Goal: Task Accomplishment & Management: Use online tool/utility

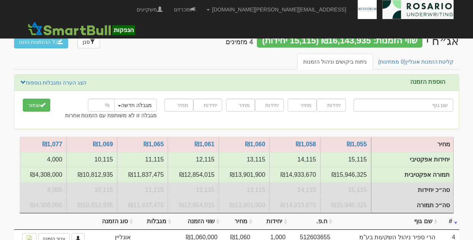
scroll to position [114, 0]
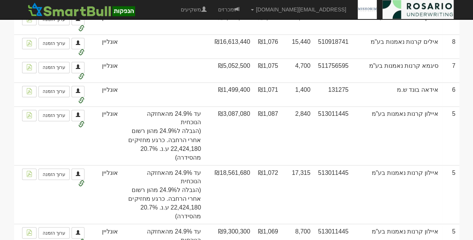
scroll to position [590, 0]
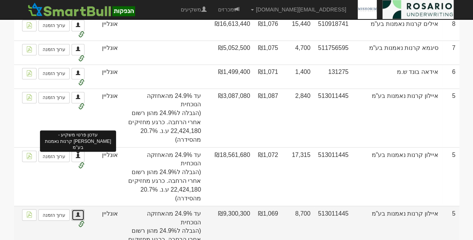
click at [78, 212] on span at bounding box center [78, 214] width 5 height 5
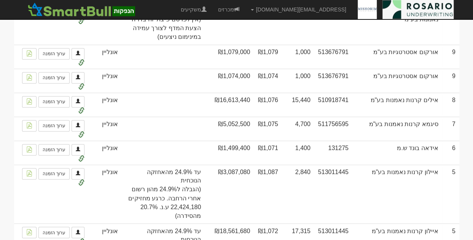
scroll to position [505, 0]
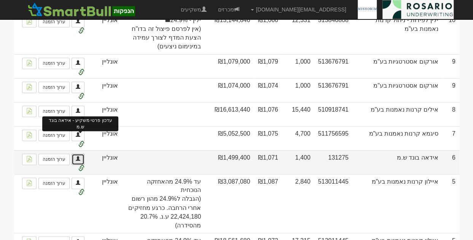
click at [78, 156] on span at bounding box center [78, 158] width 5 height 5
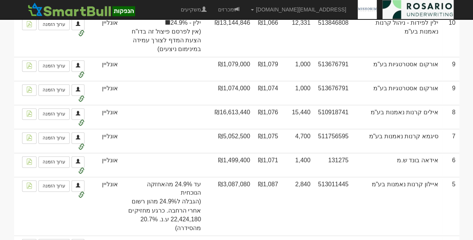
scroll to position [505, 0]
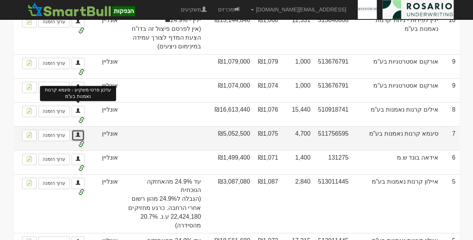
click at [80, 132] on span at bounding box center [78, 134] width 5 height 5
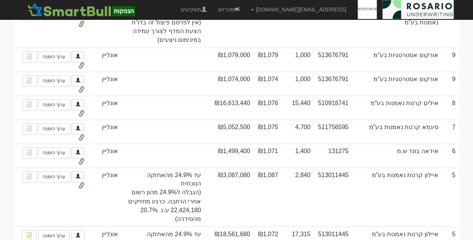
scroll to position [514, 0]
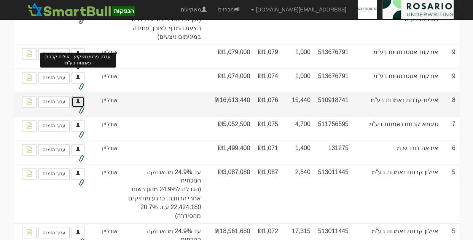
click at [79, 99] on span at bounding box center [78, 101] width 5 height 5
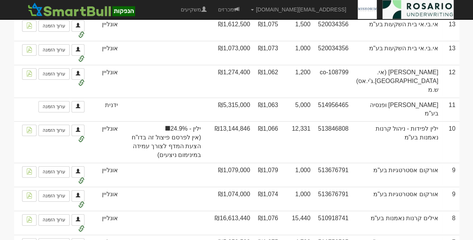
scroll to position [390, 0]
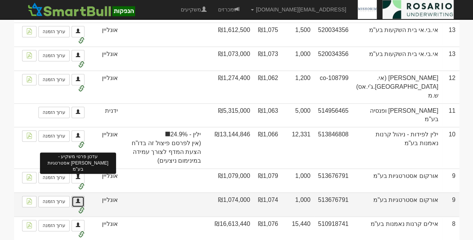
click at [78, 198] on span at bounding box center [78, 200] width 5 height 5
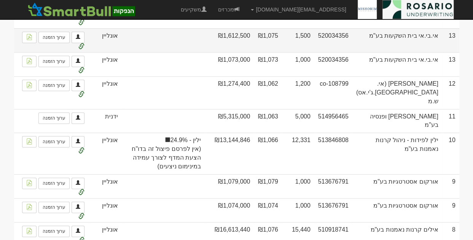
scroll to position [390, 0]
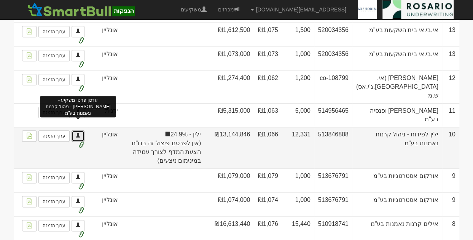
click at [79, 133] on span at bounding box center [78, 135] width 5 height 5
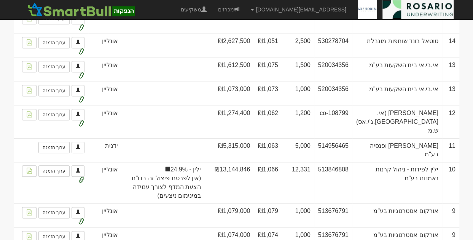
scroll to position [362, 0]
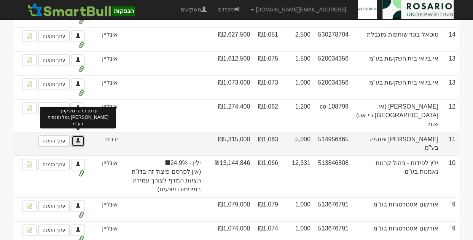
click at [80, 138] on span at bounding box center [78, 140] width 5 height 5
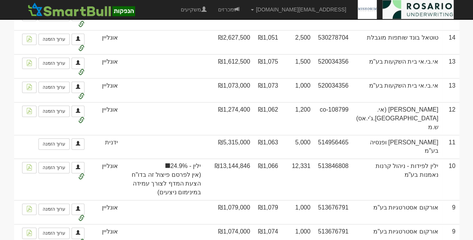
scroll to position [371, 0]
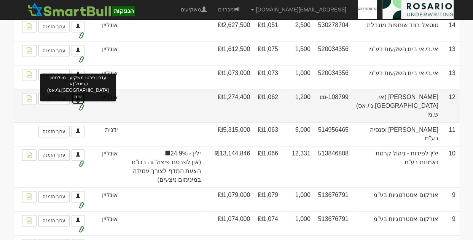
click at [79, 100] on span at bounding box center [78, 98] width 5 height 5
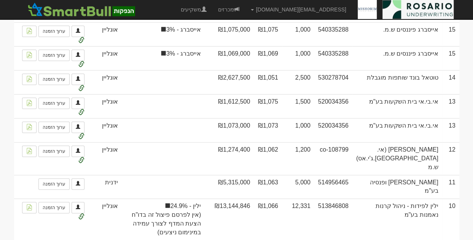
scroll to position [324, 0]
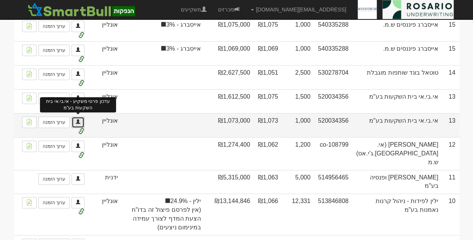
click at [78, 124] on span at bounding box center [78, 121] width 5 height 5
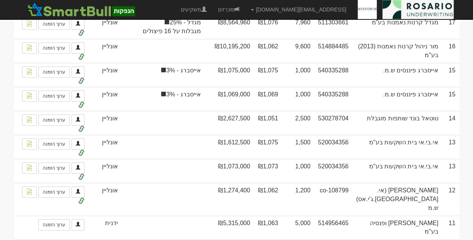
scroll to position [286, 0]
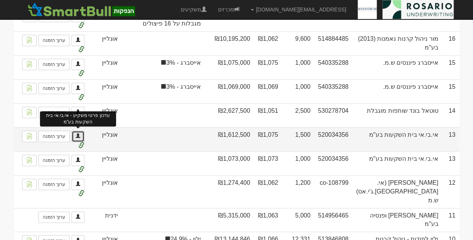
click at [74, 139] on link at bounding box center [78, 136] width 13 height 11
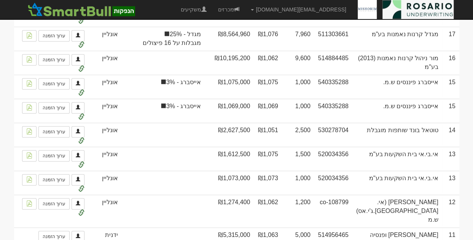
scroll to position [267, 0]
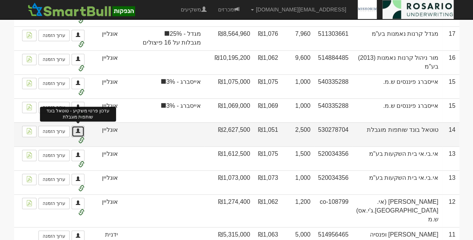
click at [79, 133] on span at bounding box center [78, 130] width 5 height 5
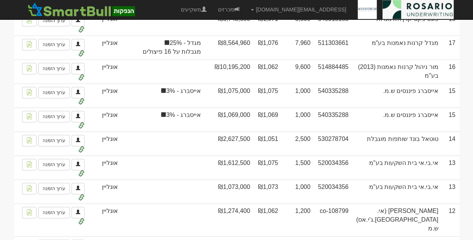
scroll to position [257, 0]
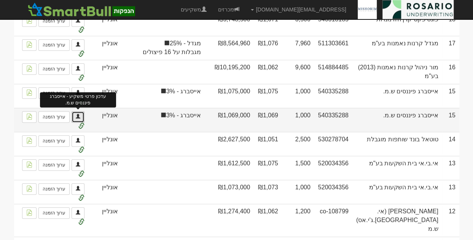
click at [78, 118] on span at bounding box center [78, 116] width 5 height 5
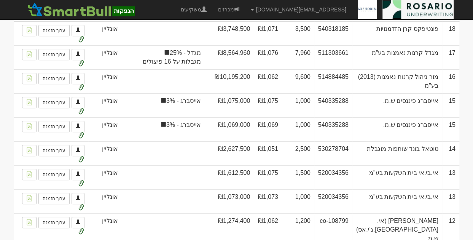
scroll to position [257, 0]
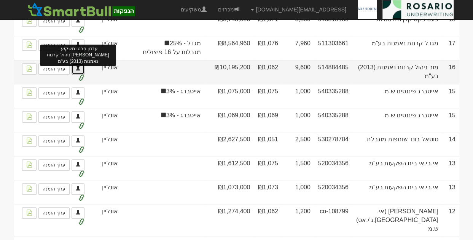
click at [81, 74] on link at bounding box center [78, 68] width 13 height 11
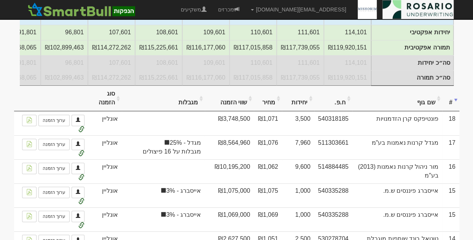
scroll to position [152, 0]
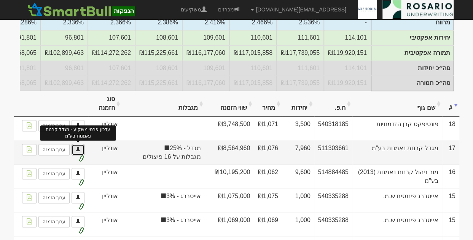
click at [79, 151] on span at bounding box center [78, 149] width 5 height 5
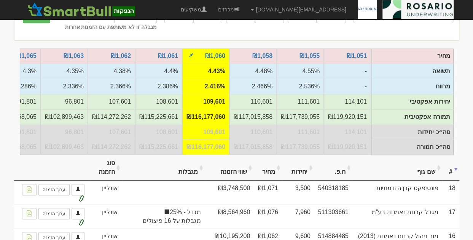
scroll to position [124, 0]
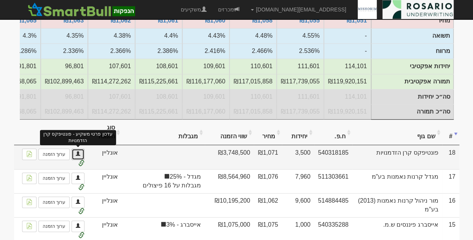
click at [78, 155] on span at bounding box center [78, 153] width 5 height 5
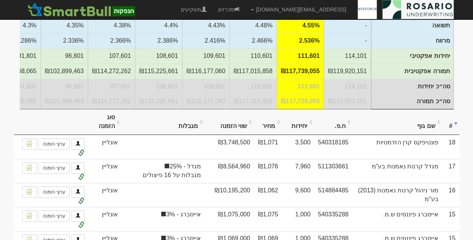
scroll to position [133, 0]
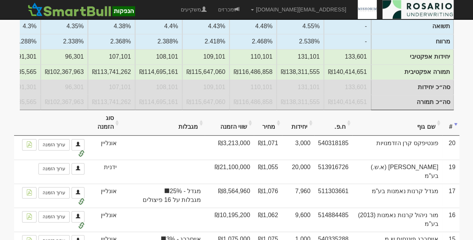
scroll to position [171, 0]
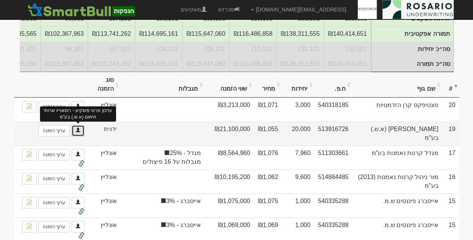
click at [78, 132] on span at bounding box center [78, 130] width 5 height 5
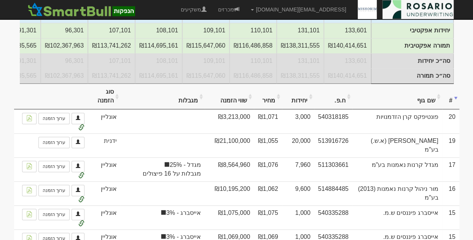
scroll to position [162, 0]
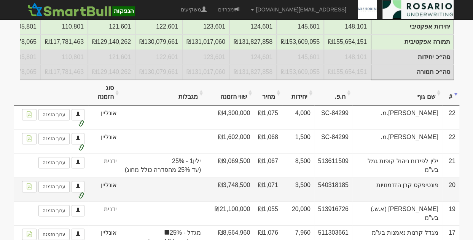
scroll to position [162, 0]
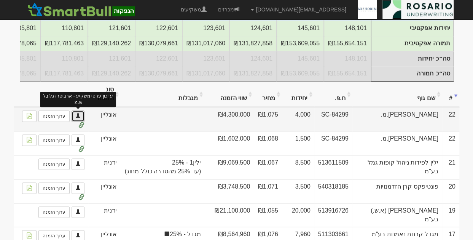
click at [79, 118] on span at bounding box center [78, 115] width 5 height 5
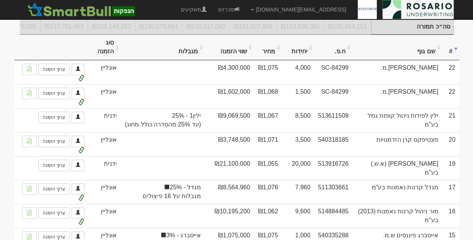
scroll to position [210, 0]
